Goal: Task Accomplishment & Management: Use online tool/utility

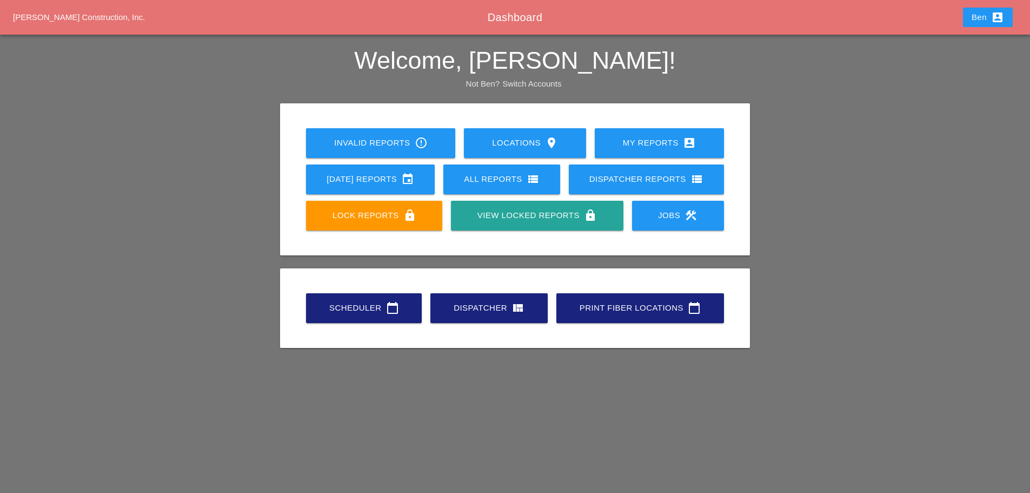
click at [392, 298] on link "Scheduler calendar_today" at bounding box center [364, 308] width 116 height 30
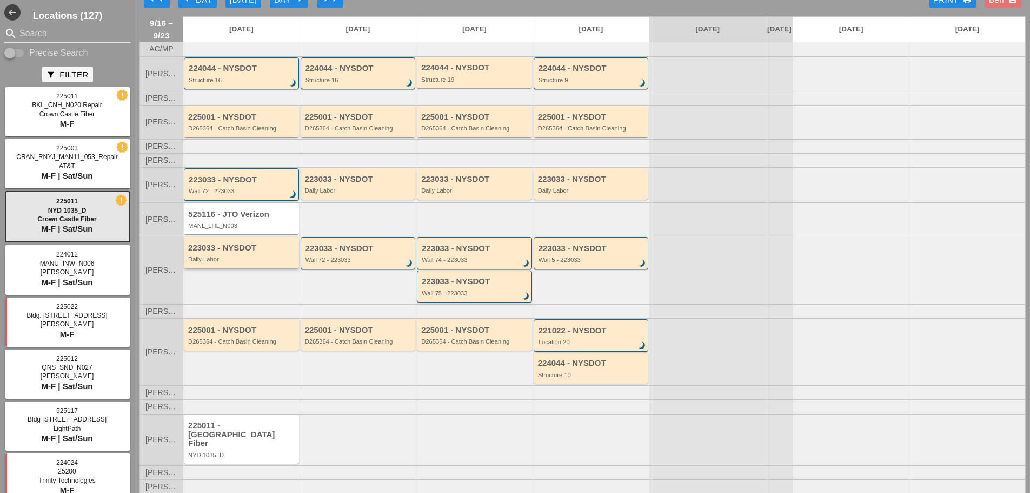
scroll to position [25, 0]
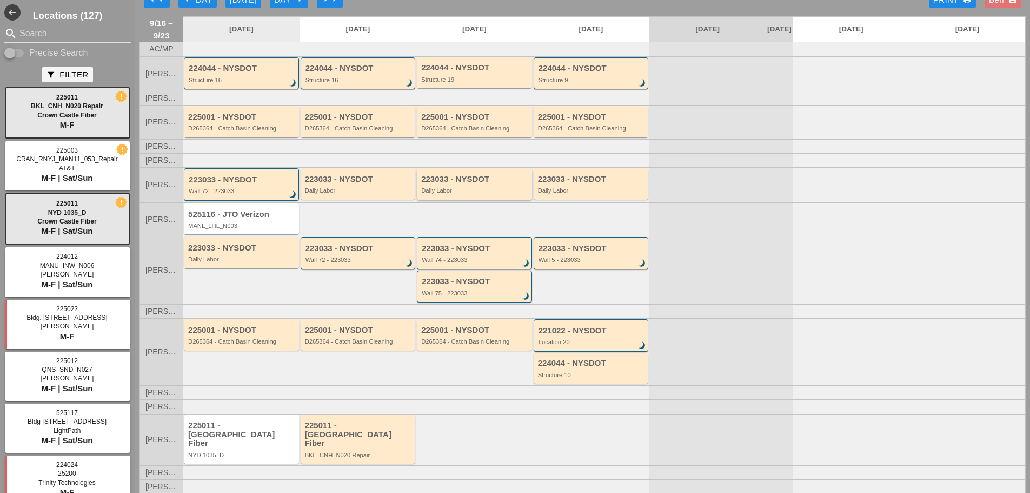
scroll to position [25, 0]
